Goal: Transaction & Acquisition: Download file/media

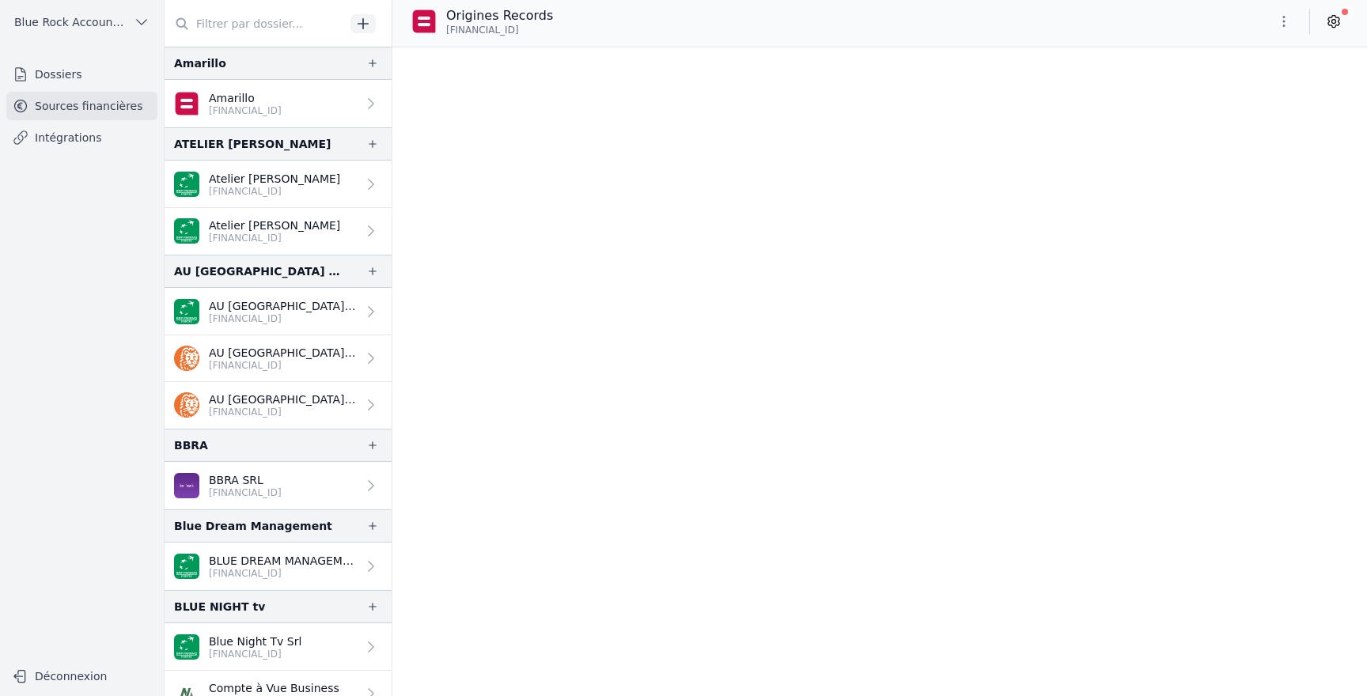
scroll to position [3226, 0]
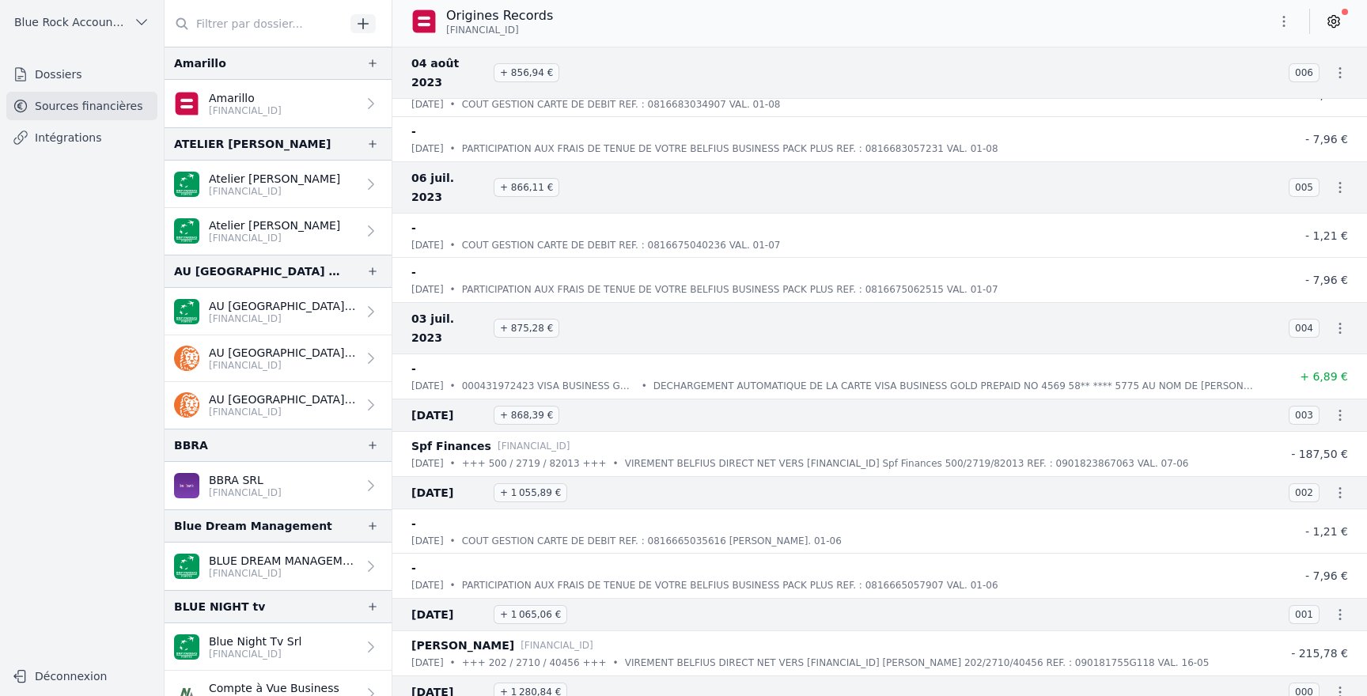
click at [1283, 27] on icon "button" at bounding box center [1284, 21] width 16 height 16
click at [1244, 85] on button "Exporter" at bounding box center [1246, 84] width 114 height 29
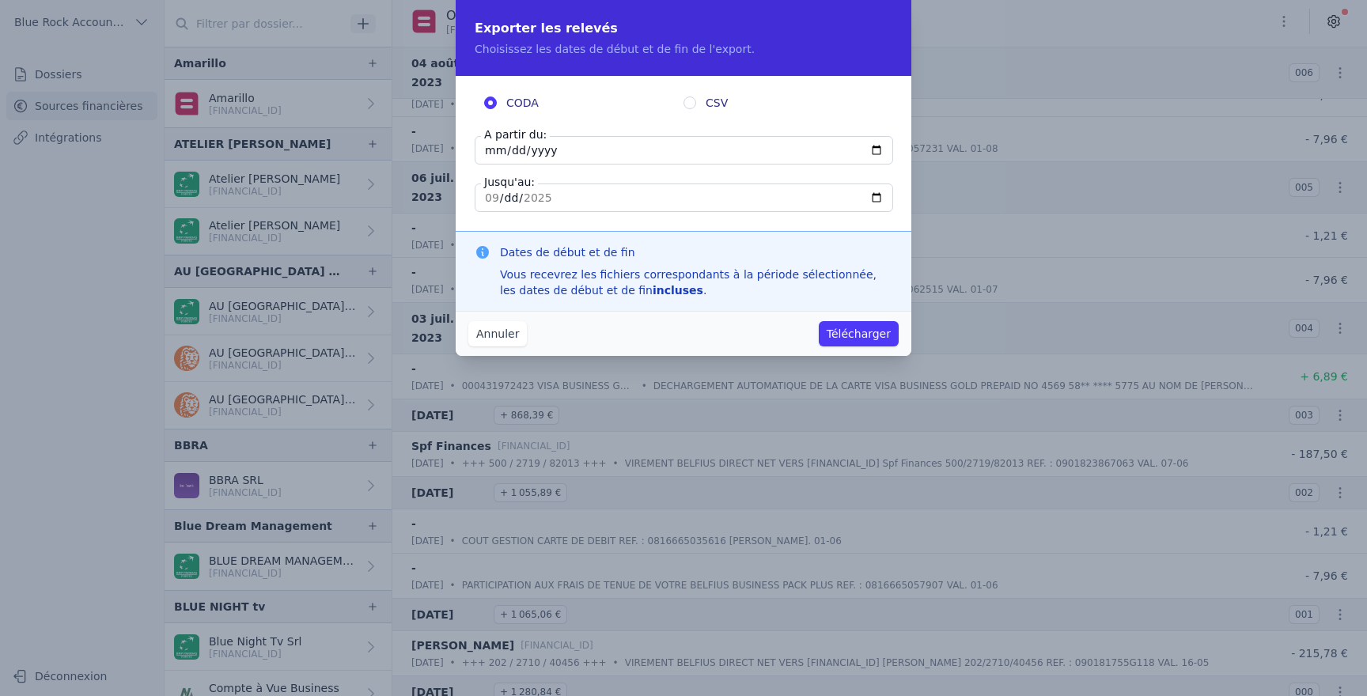
click at [687, 104] on input "CSV" at bounding box center [689, 102] width 13 height 13
radio input "true"
radio input "false"
click at [491, 155] on input "[DATE]" at bounding box center [684, 150] width 418 height 28
type input "[DATE]"
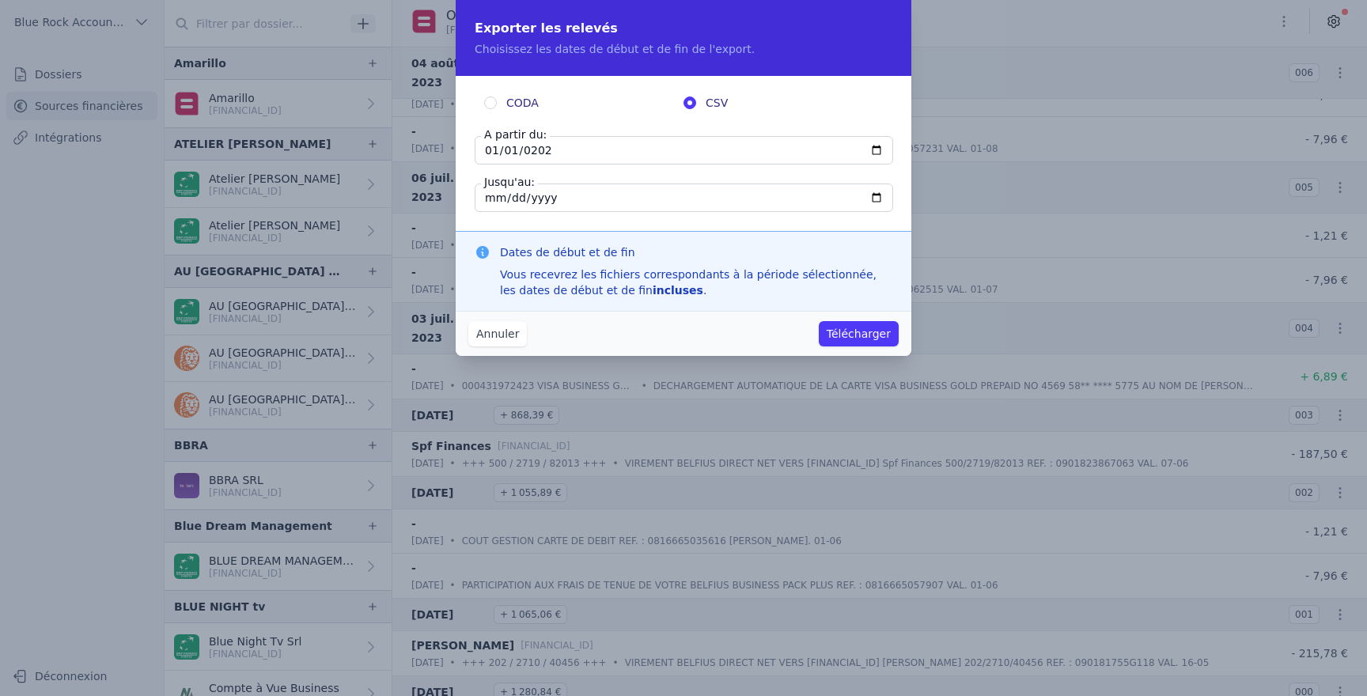
type input "[DATE]"
click at [588, 193] on input "[DATE]" at bounding box center [684, 197] width 418 height 28
type input "[DATE]"
click at [837, 269] on div "Vous recevrez les fichiers correspondants à la période sélectionnée, les dates …" at bounding box center [696, 283] width 392 height 32
click at [872, 333] on button "Télécharger" at bounding box center [859, 333] width 80 height 25
